Goal: Transaction & Acquisition: Purchase product/service

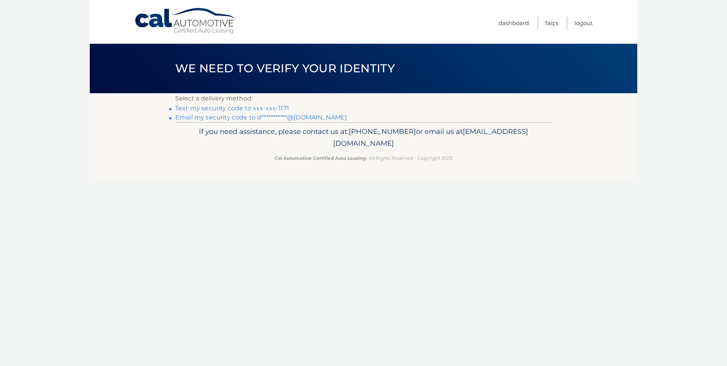
click at [217, 108] on link "Text my security code to xxx-xxx-1171" at bounding box center [232, 108] width 114 height 7
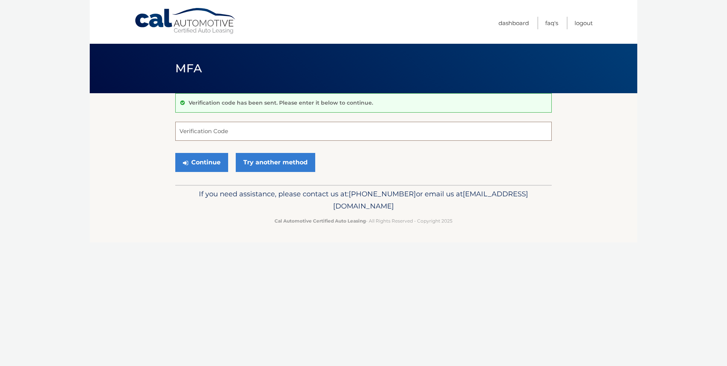
click at [192, 130] on input "Verification Code" at bounding box center [363, 131] width 376 height 19
type input "819122"
click at [203, 162] on button "Continue" at bounding box center [201, 162] width 53 height 19
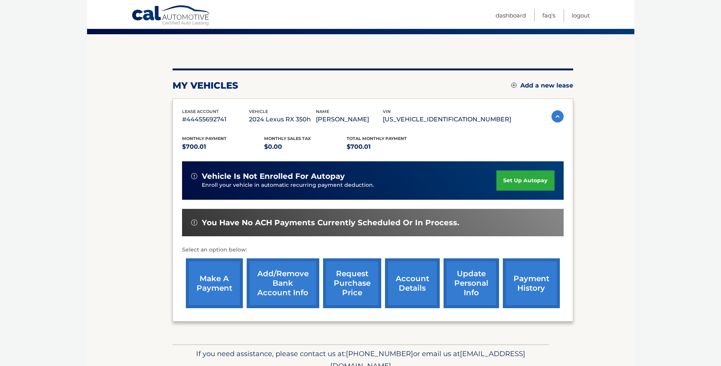
scroll to position [95, 0]
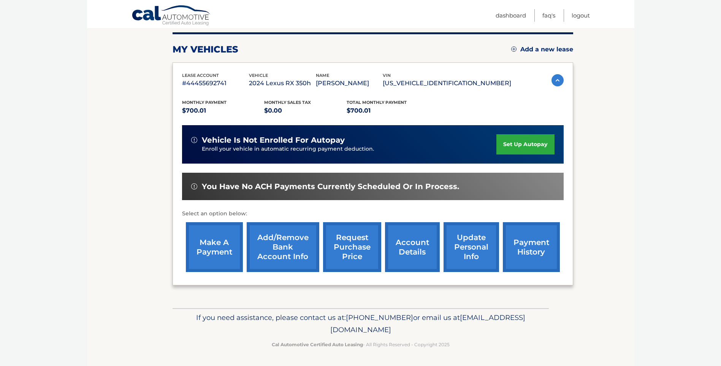
click at [217, 246] on link "make a payment" at bounding box center [214, 247] width 57 height 50
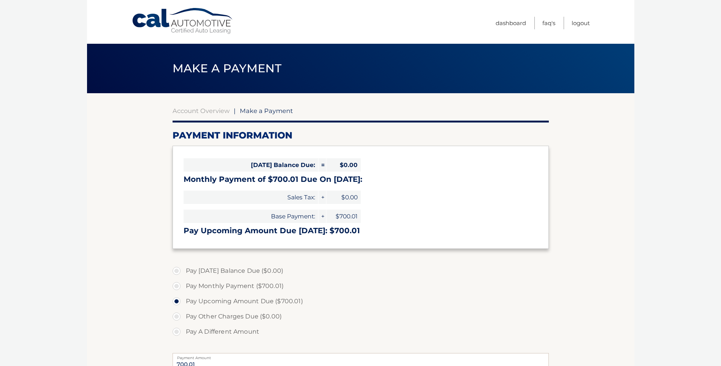
select select "ZGI0YzlkMmEtZjQ2Yi00Zjc5LTlmZWEtZGFkZTljYmIyMjM2"
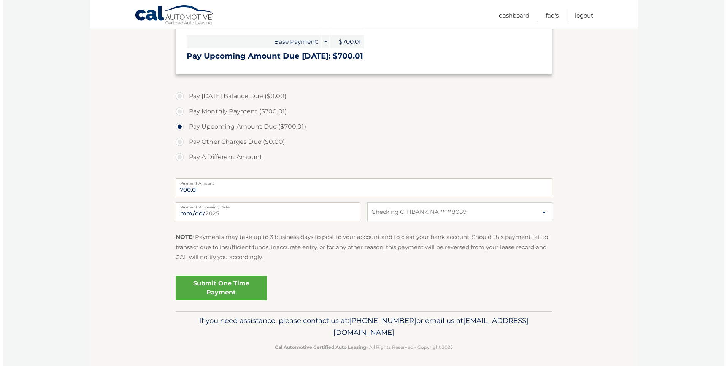
scroll to position [178, 0]
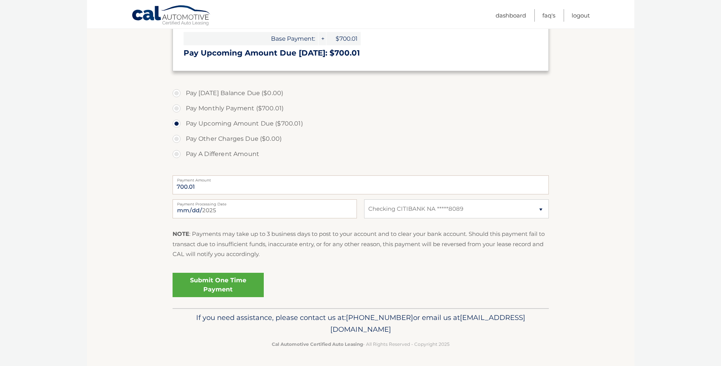
click at [232, 281] on link "Submit One Time Payment" at bounding box center [218, 285] width 91 height 24
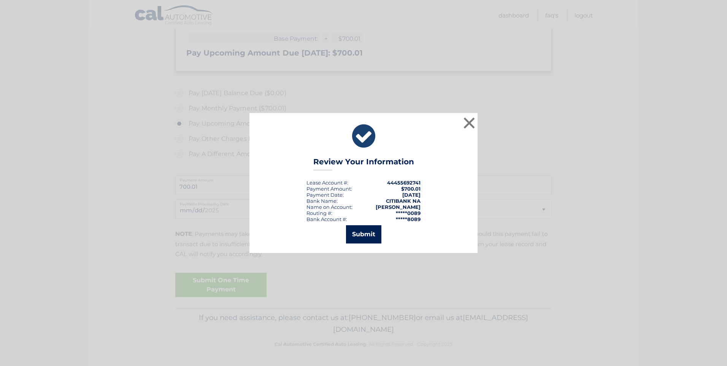
click at [352, 232] on button "Submit" at bounding box center [363, 234] width 35 height 18
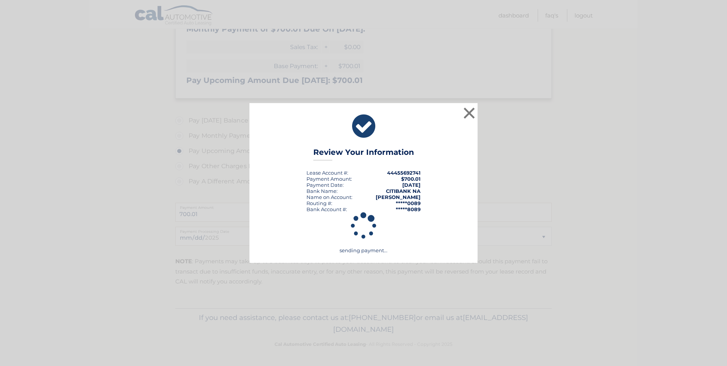
scroll to position [150, 0]
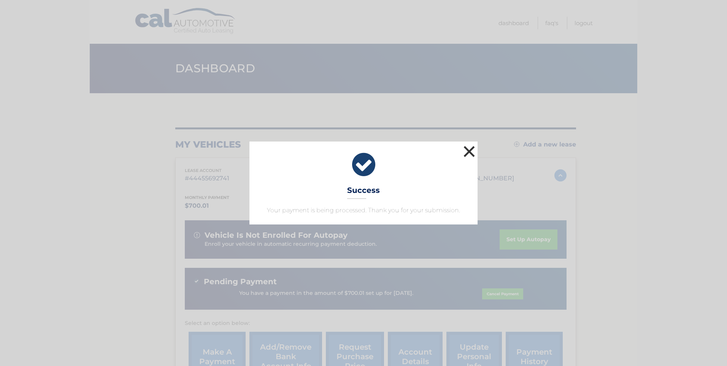
click at [468, 152] on button "×" at bounding box center [469, 151] width 15 height 15
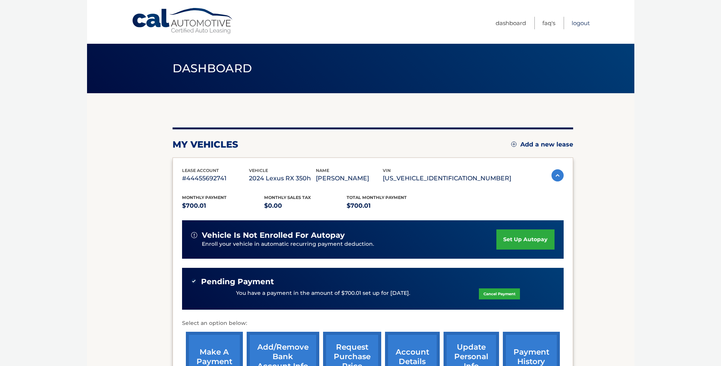
click at [580, 24] on link "Logout" at bounding box center [581, 23] width 18 height 13
